Goal: Find contact information: Find contact information

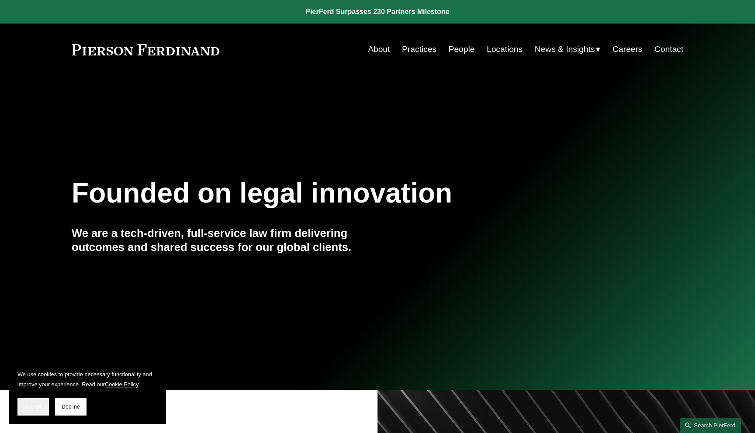
click at [40, 406] on span "Accept" at bounding box center [33, 407] width 17 height 6
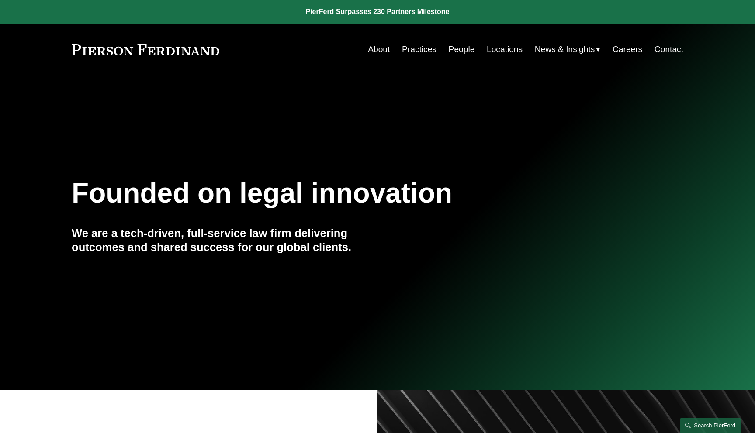
click at [705, 423] on link "Search this site" at bounding box center [710, 425] width 61 height 15
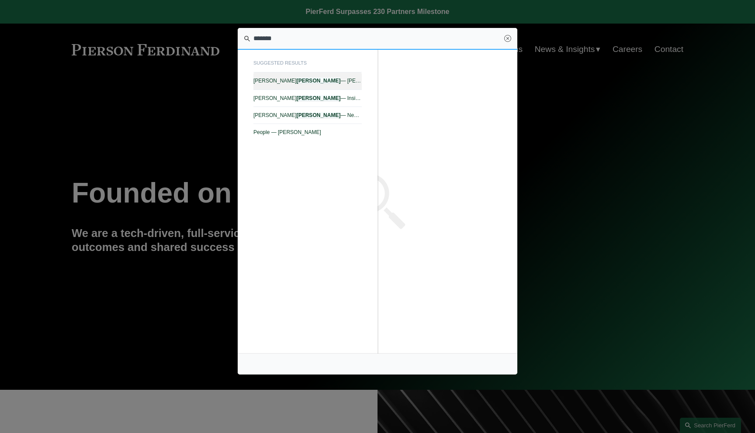
click at [323, 81] on span "Thomas F. Morante — Pierson Ferdinand LLP" at bounding box center [307, 81] width 108 height 6
type input "*******"
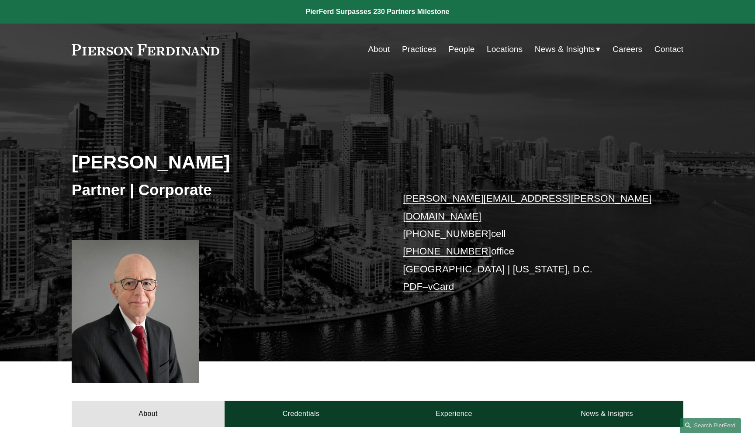
click at [549, 225] on p "[PERSON_NAME][EMAIL_ADDRESS][PERSON_NAME][DOMAIN_NAME] [PHONE_NUMBER] cell [PHO…" at bounding box center [530, 243] width 255 height 106
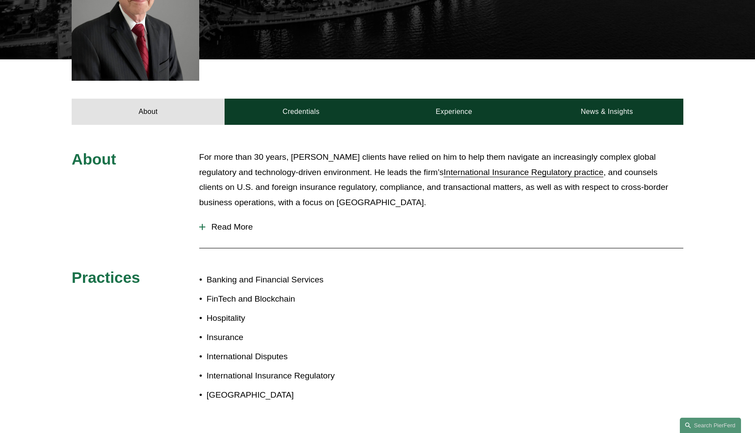
scroll to position [384, 0]
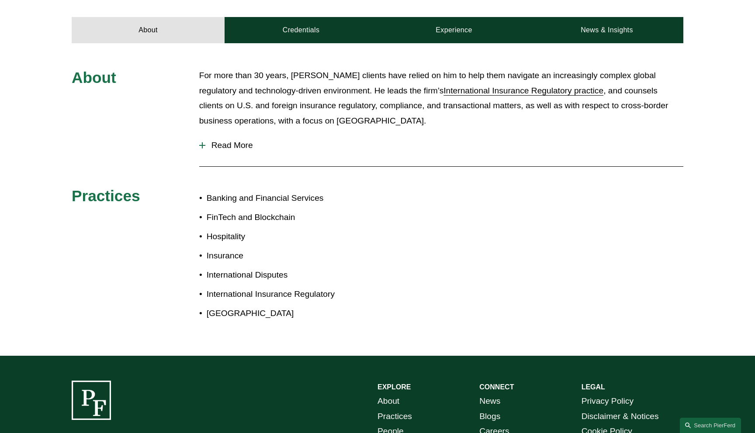
click at [248, 141] on span "Read More" at bounding box center [444, 146] width 478 height 10
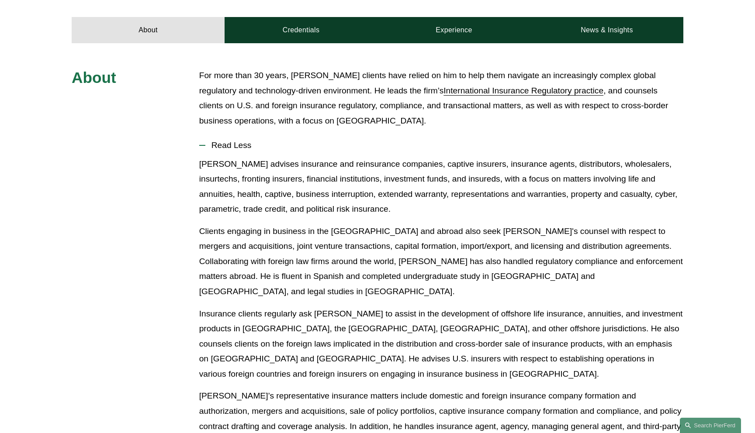
click at [205, 166] on p "[PERSON_NAME] advises insurance and reinsurance companies, captive insurers, in…" at bounding box center [441, 187] width 484 height 60
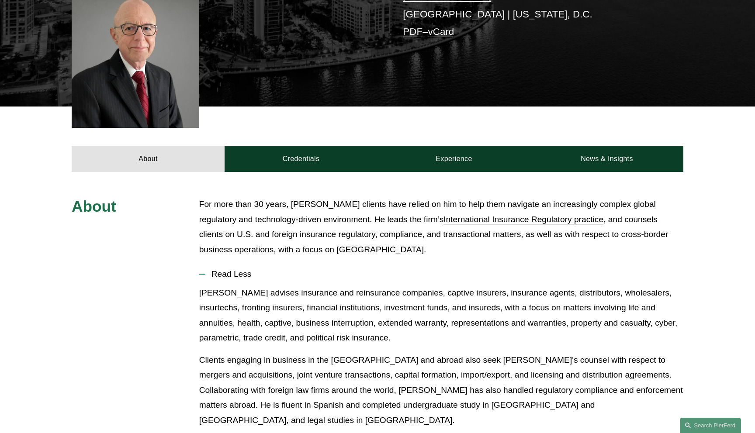
scroll to position [232, 0]
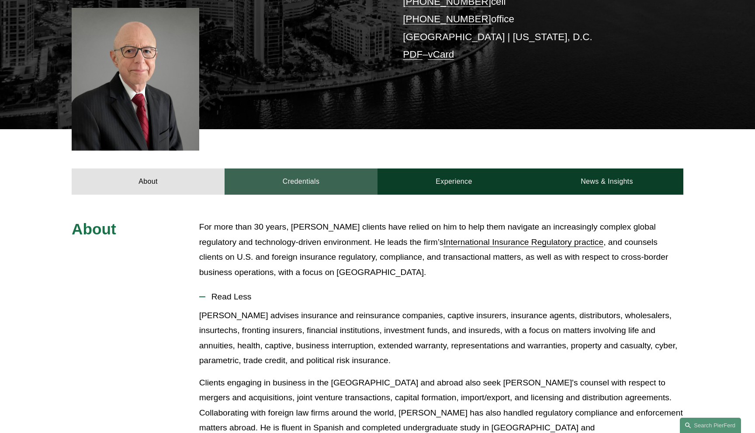
click at [341, 169] on link "Credentials" at bounding box center [301, 182] width 153 height 26
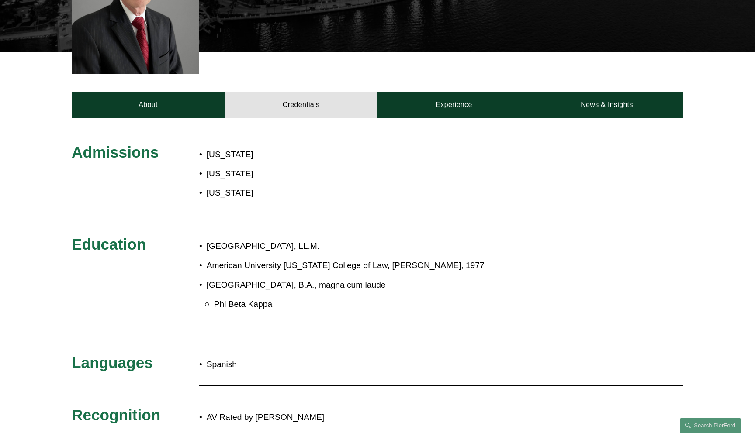
scroll to position [256, 0]
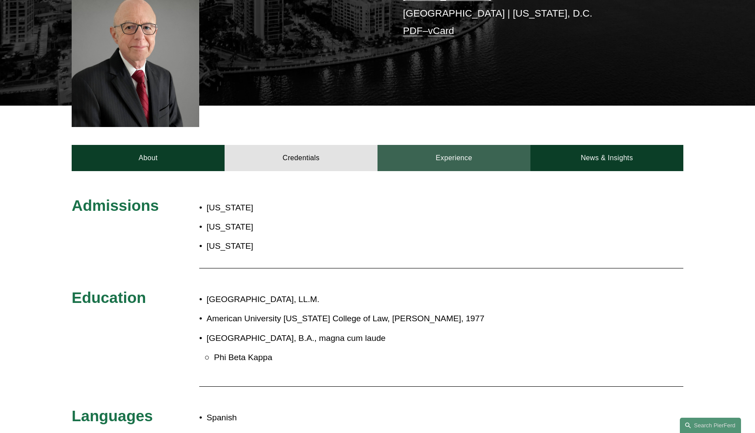
click at [458, 145] on link "Experience" at bounding box center [454, 158] width 153 height 26
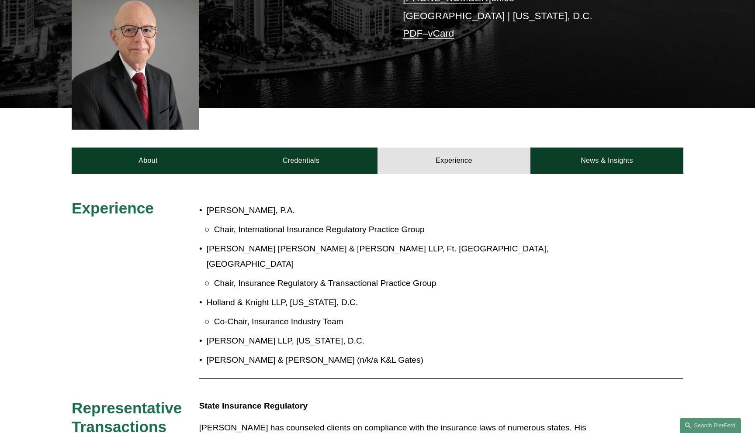
scroll to position [192, 0]
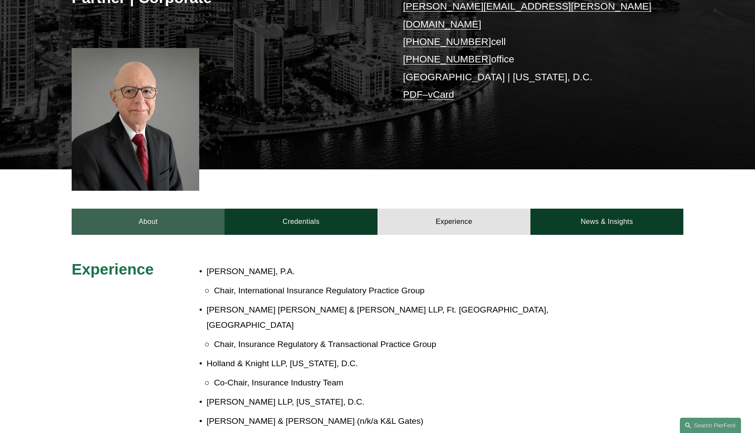
click at [159, 209] on link "About" at bounding box center [148, 222] width 153 height 26
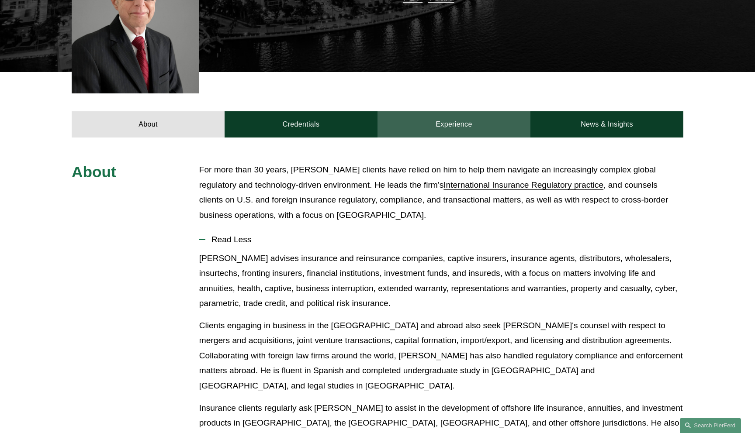
scroll to position [322, 0]
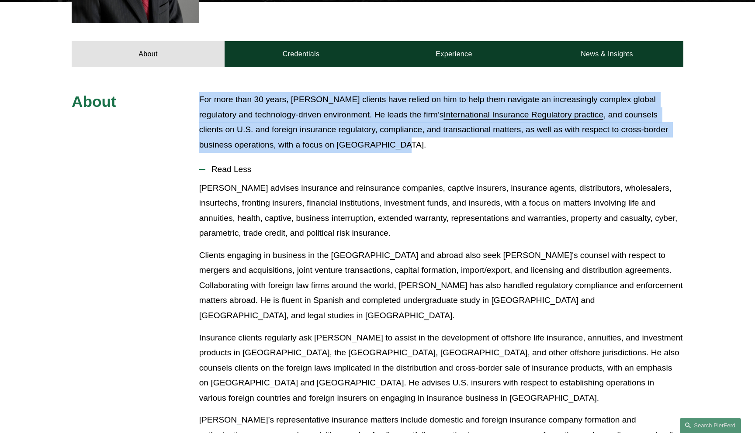
drag, startPoint x: 197, startPoint y: 86, endPoint x: 455, endPoint y: 135, distance: 262.5
copy p "For more than 30 years, [PERSON_NAME] clients have relied on him to help them n…"
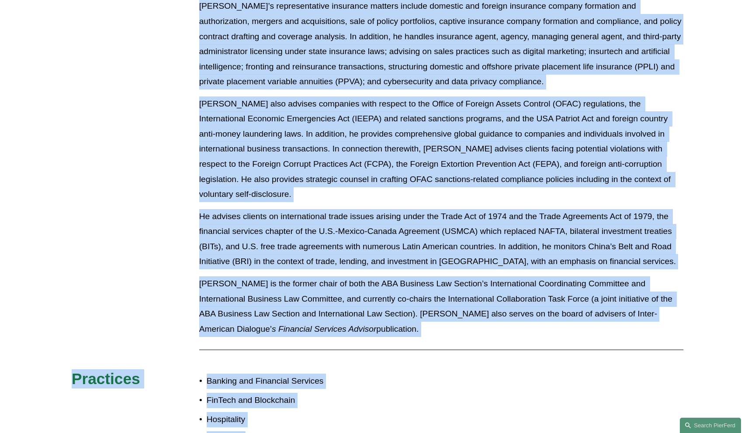
scroll to position [802, 0]
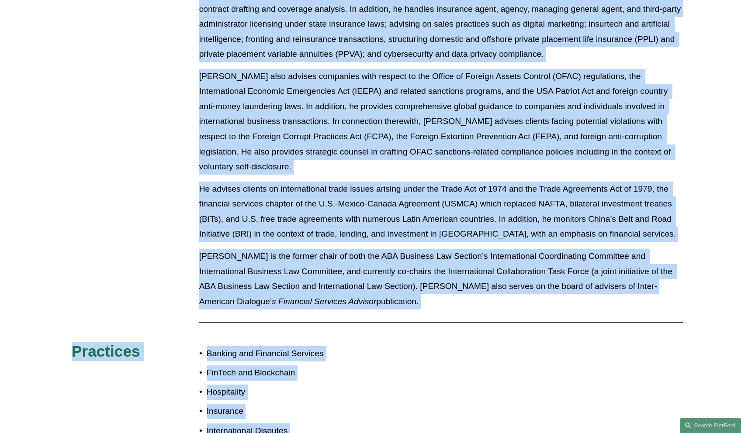
drag, startPoint x: 198, startPoint y: 95, endPoint x: 354, endPoint y: 269, distance: 234.0
click at [354, 269] on div "About For more than 30 years, [PERSON_NAME] clients have relied on him to help …" at bounding box center [377, 68] width 755 height 836
copy div "[PERSON_NAME] advises insurance and reinsurance companies, captive insurers, in…"
click at [142, 224] on div "About For more than 30 years, [PERSON_NAME] clients have relied on him to help …" at bounding box center [377, 68] width 755 height 836
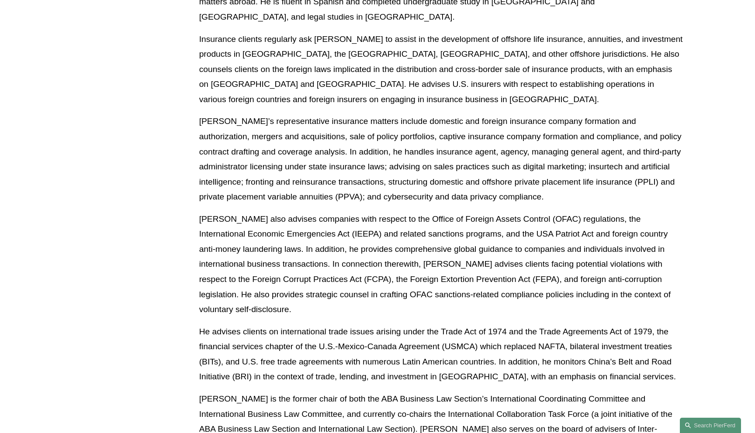
scroll to position [655, 0]
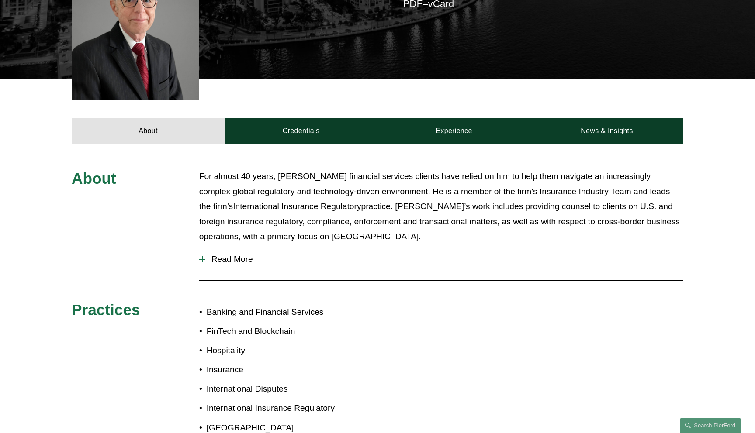
click at [246, 255] on span "Read More" at bounding box center [444, 260] width 478 height 10
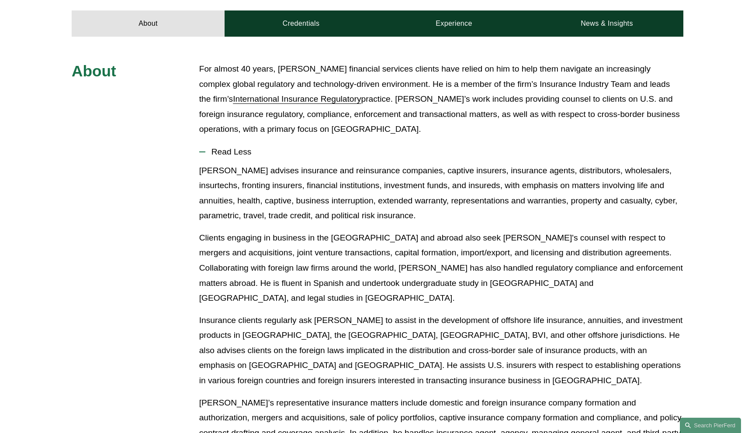
scroll to position [383, 0]
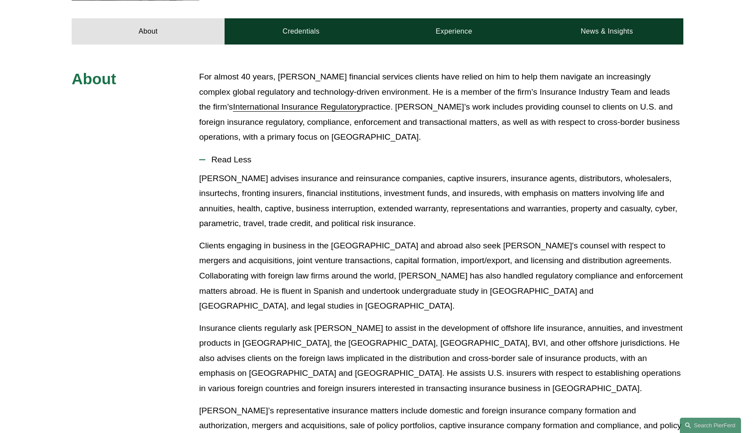
click at [232, 153] on button "Read Less" at bounding box center [441, 160] width 484 height 23
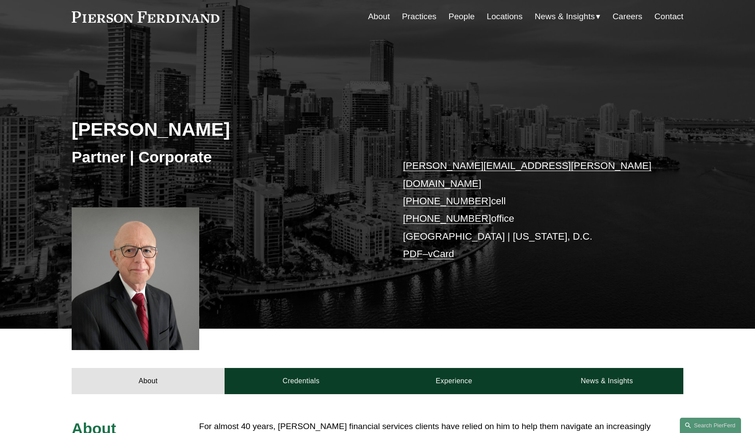
scroll to position [0, 0]
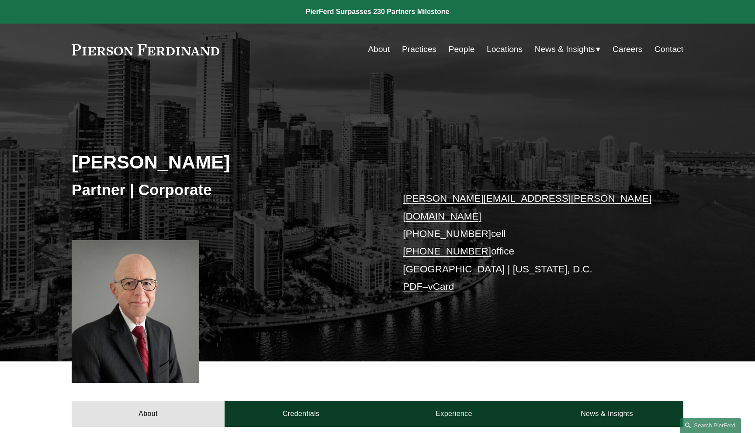
click at [409, 281] on link "PDF" at bounding box center [413, 286] width 20 height 11
